Goal: Check status

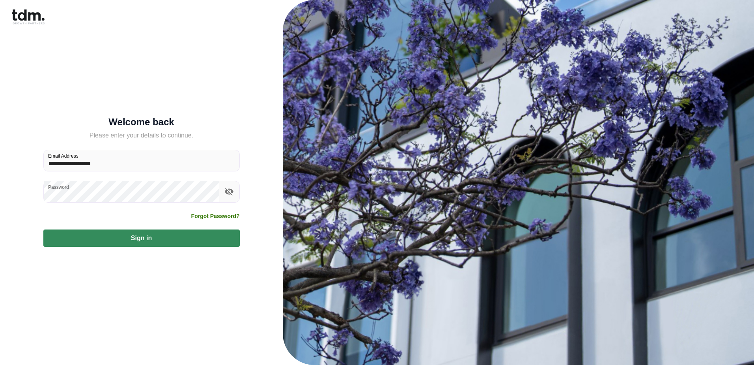
click at [149, 237] on button "Sign in" at bounding box center [141, 237] width 196 height 17
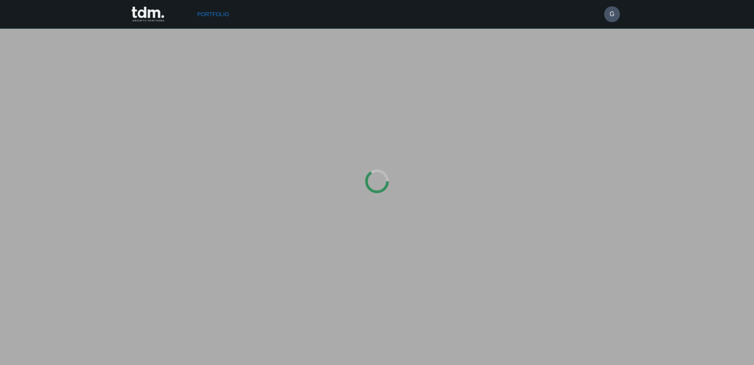
type input "**********"
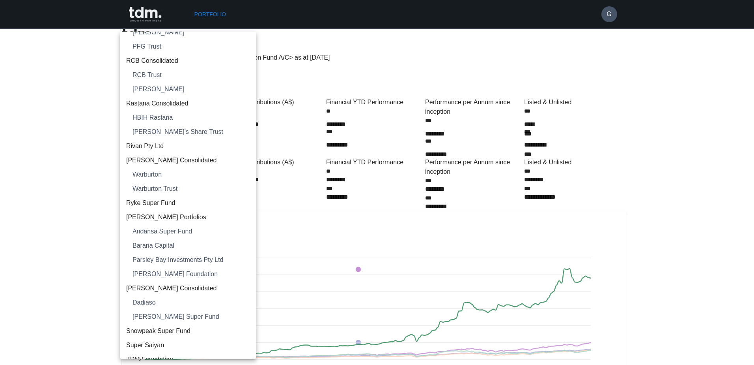
scroll to position [1065, 0]
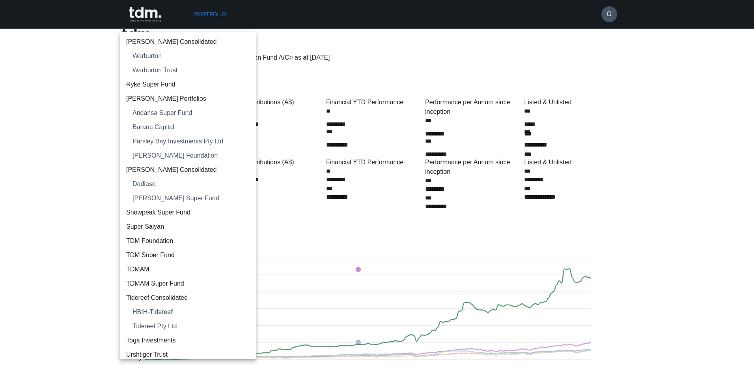
click at [198, 237] on span "TDM Foundation" at bounding box center [187, 240] width 123 height 9
type input "**********"
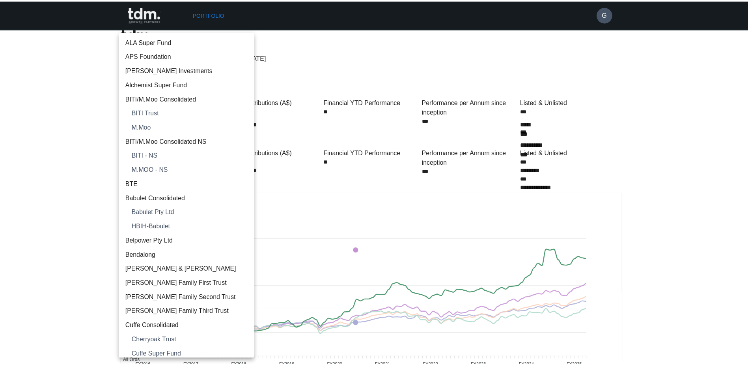
scroll to position [1111, 0]
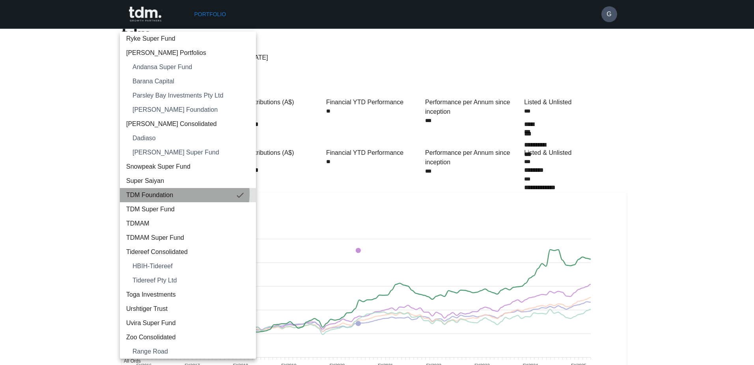
click at [178, 193] on span "TDM Foundation" at bounding box center [180, 194] width 109 height 9
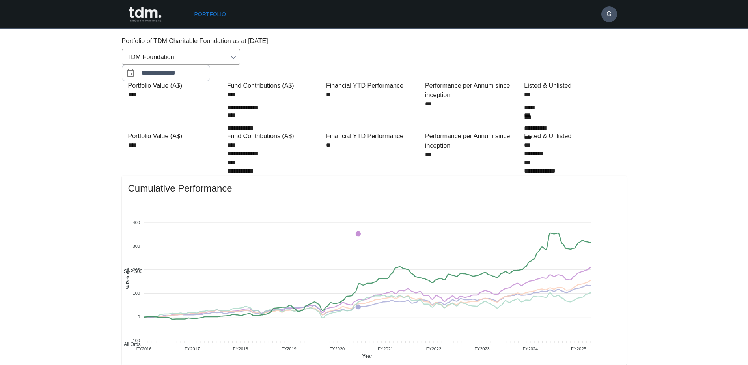
scroll to position [0, 0]
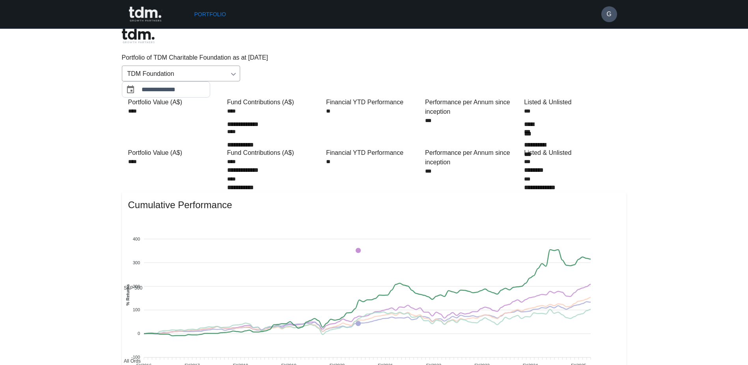
click at [210, 81] on input "**********" at bounding box center [176, 89] width 69 height 16
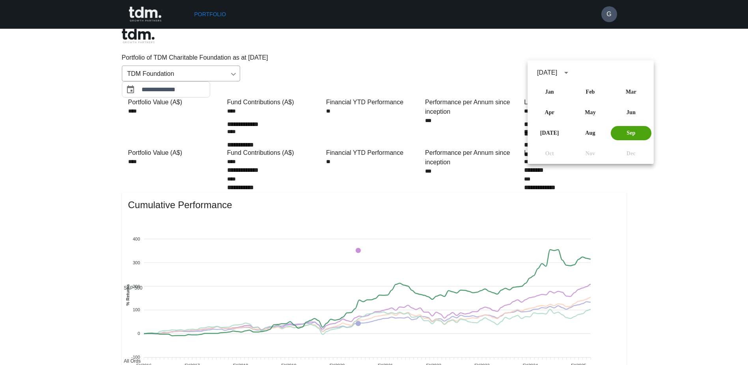
click at [629, 133] on button "Sep" at bounding box center [631, 133] width 41 height 14
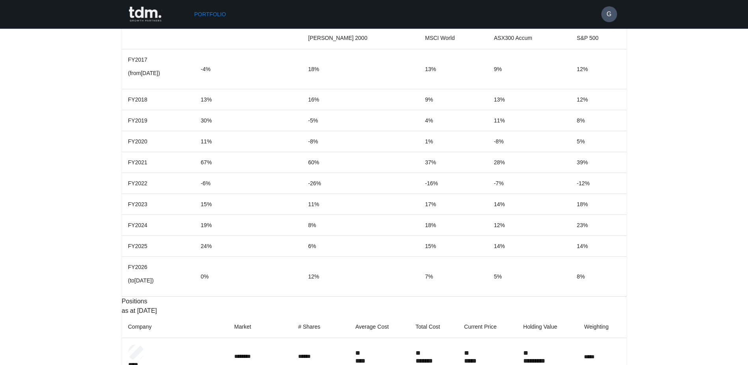
scroll to position [733, 0]
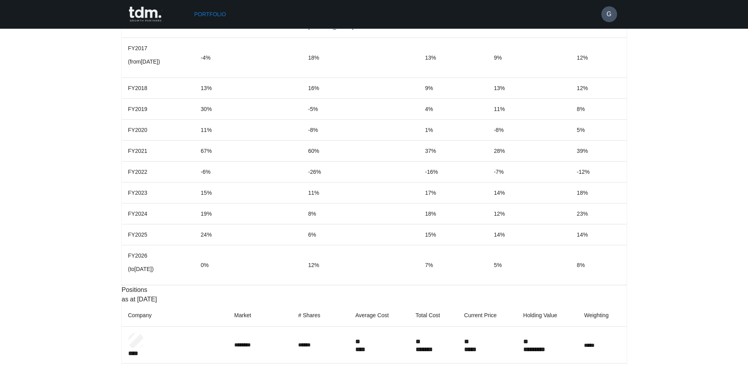
drag, startPoint x: 540, startPoint y: 314, endPoint x: 553, endPoint y: 317, distance: 13.0
drag, startPoint x: 135, startPoint y: 316, endPoint x: 188, endPoint y: 314, distance: 53.3
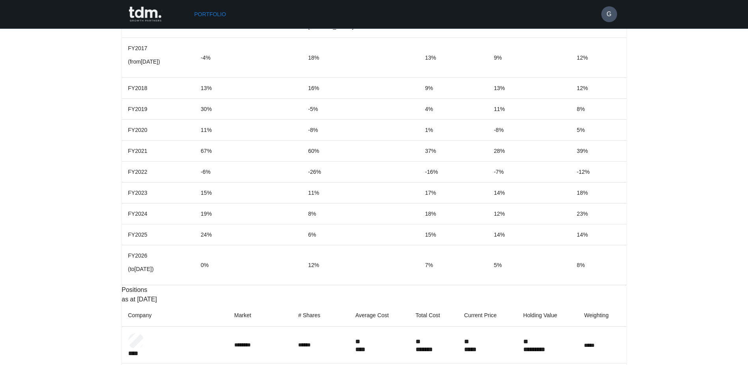
drag, startPoint x: 188, startPoint y: 314, endPoint x: 245, endPoint y: 323, distance: 57.1
drag, startPoint x: 540, startPoint y: 318, endPoint x: 576, endPoint y: 316, distance: 35.2
drag, startPoint x: 576, startPoint y: 316, endPoint x: 662, endPoint y: 309, distance: 87.1
